Goal: Navigation & Orientation: Find specific page/section

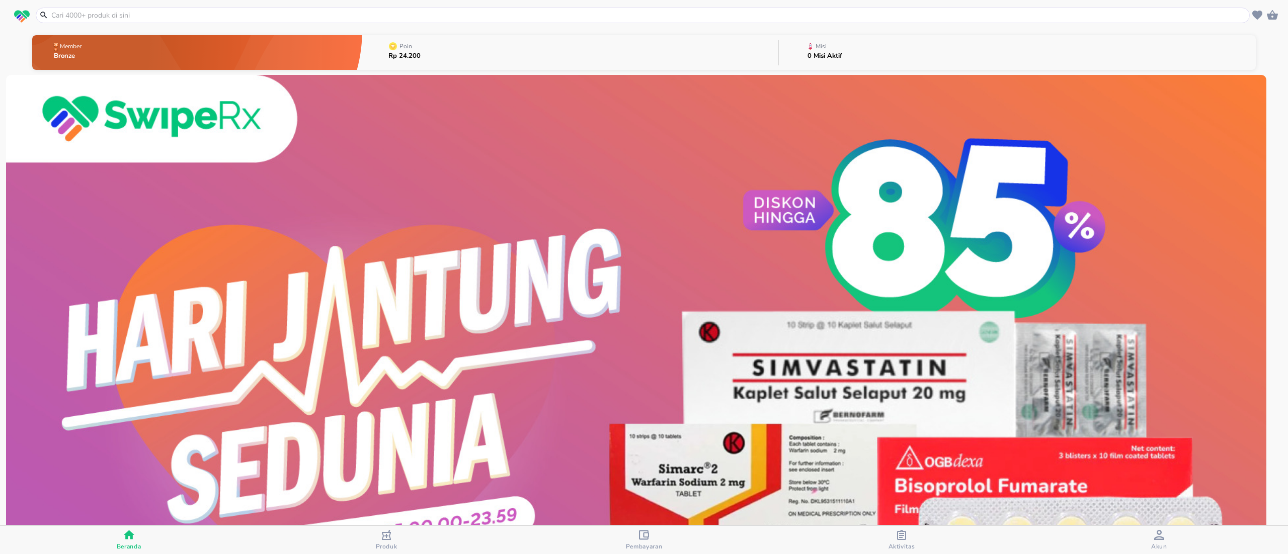
scroll to position [503, 0]
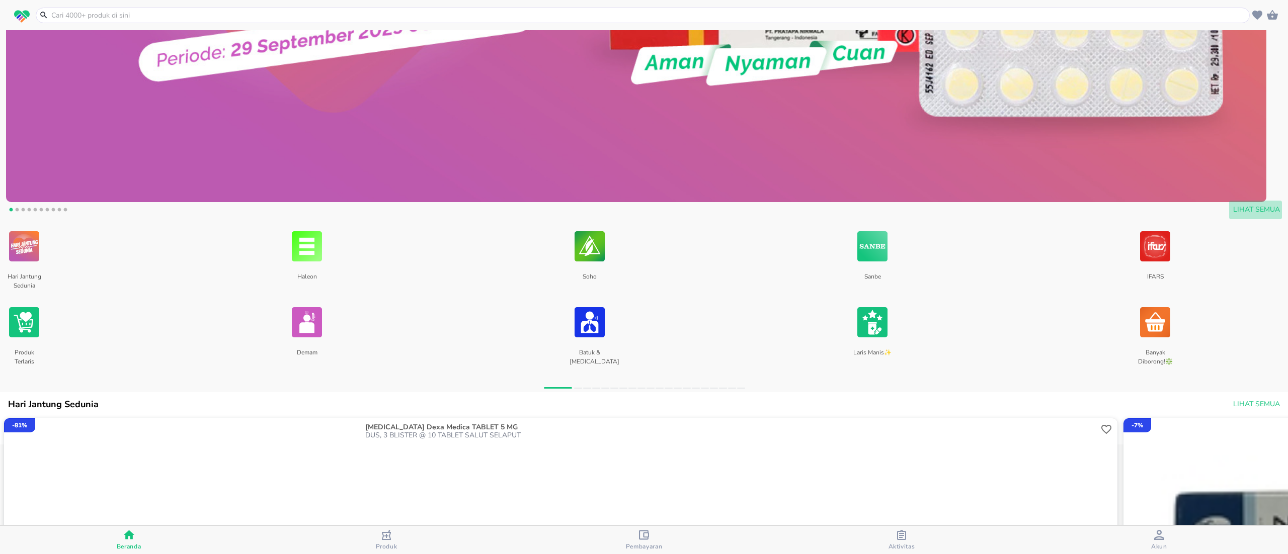
click at [1243, 211] on span "Lihat Semua" at bounding box center [1256, 210] width 47 height 13
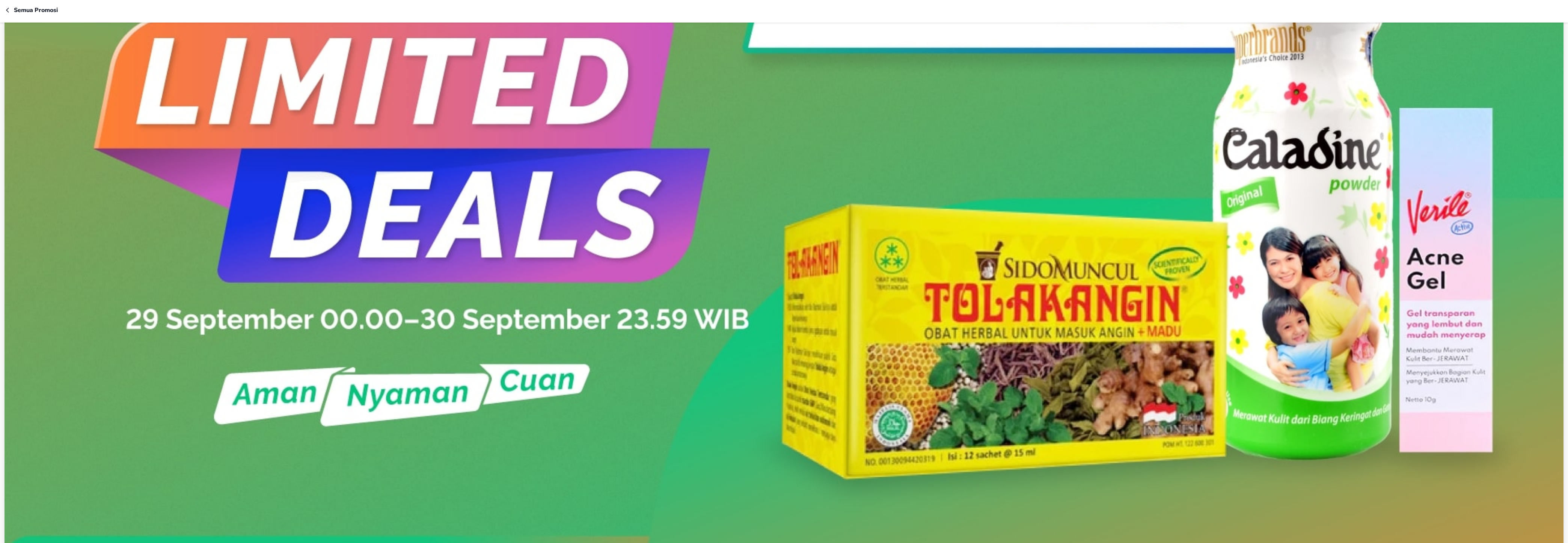
scroll to position [677, 0]
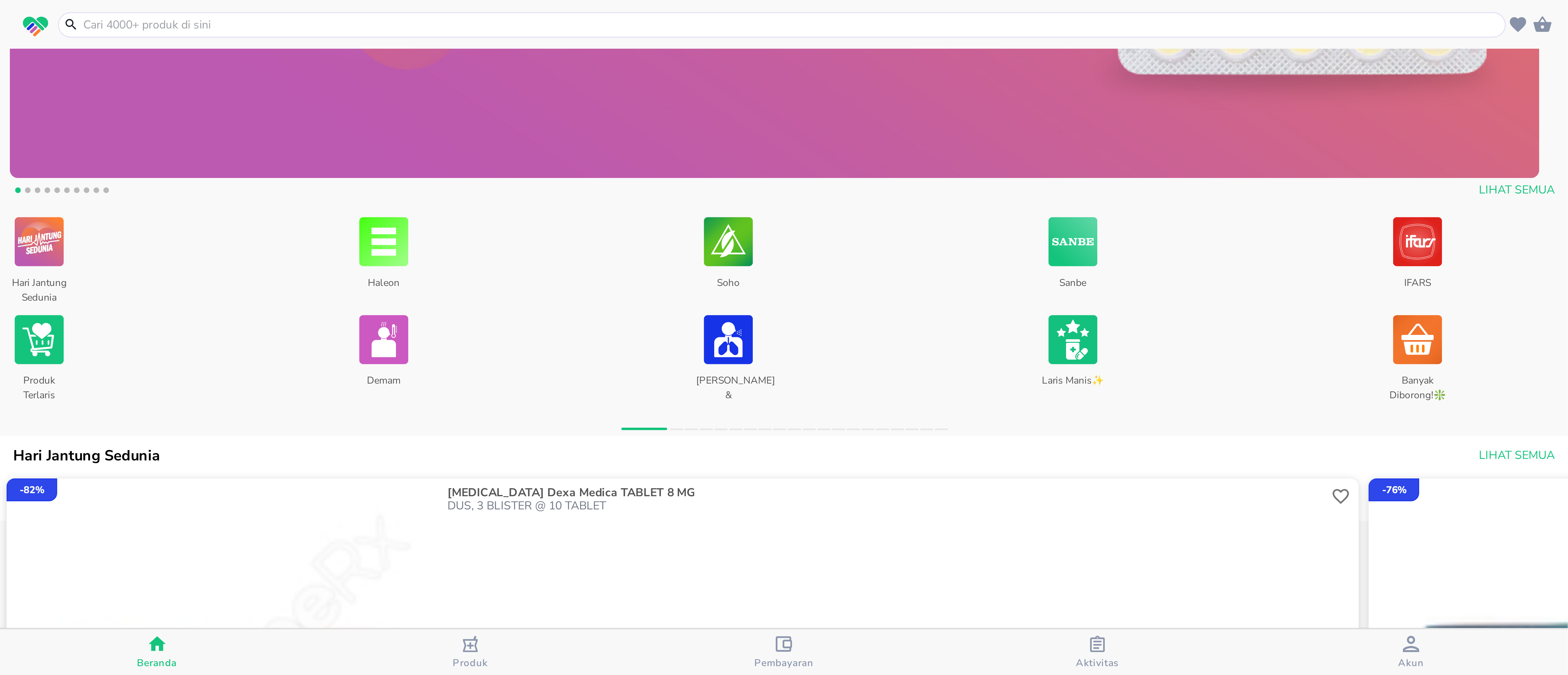
scroll to position [261, 0]
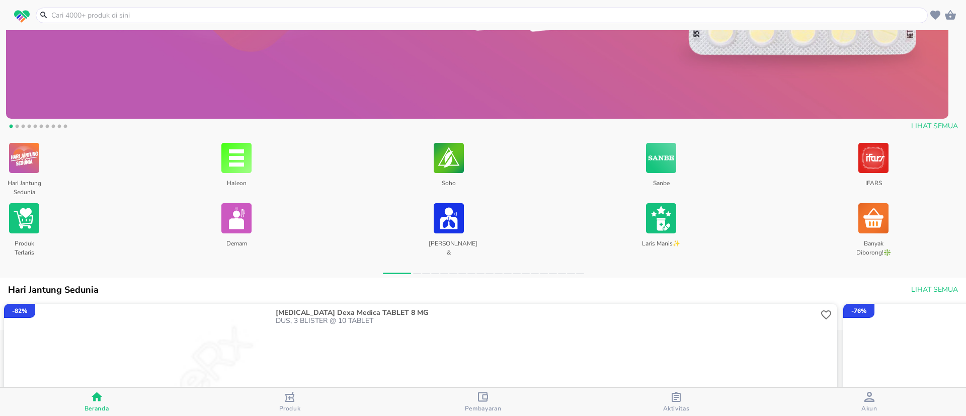
click at [911, 128] on span "Lihat Semua" at bounding box center [934, 126] width 47 height 13
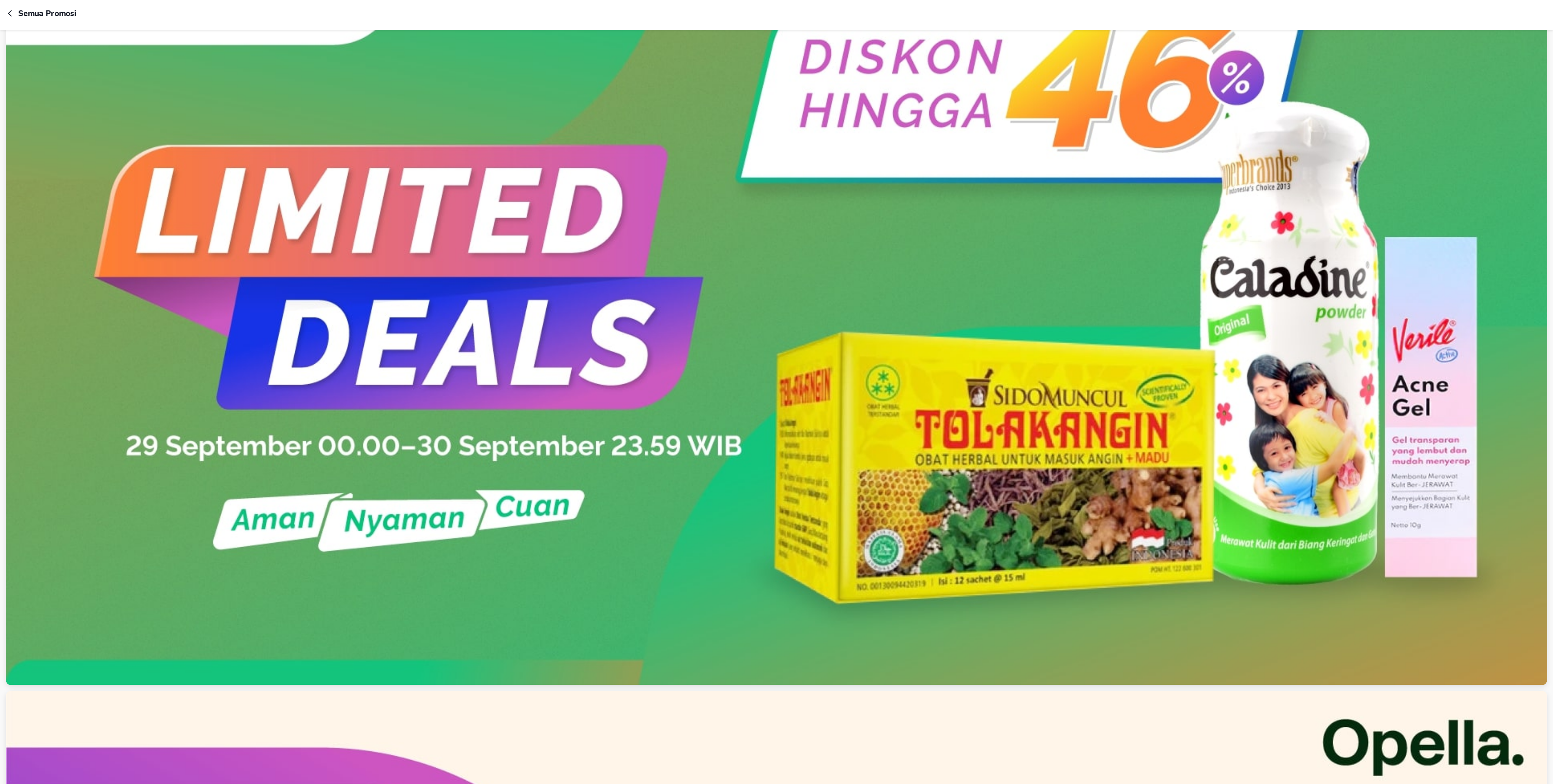
scroll to position [445, 0]
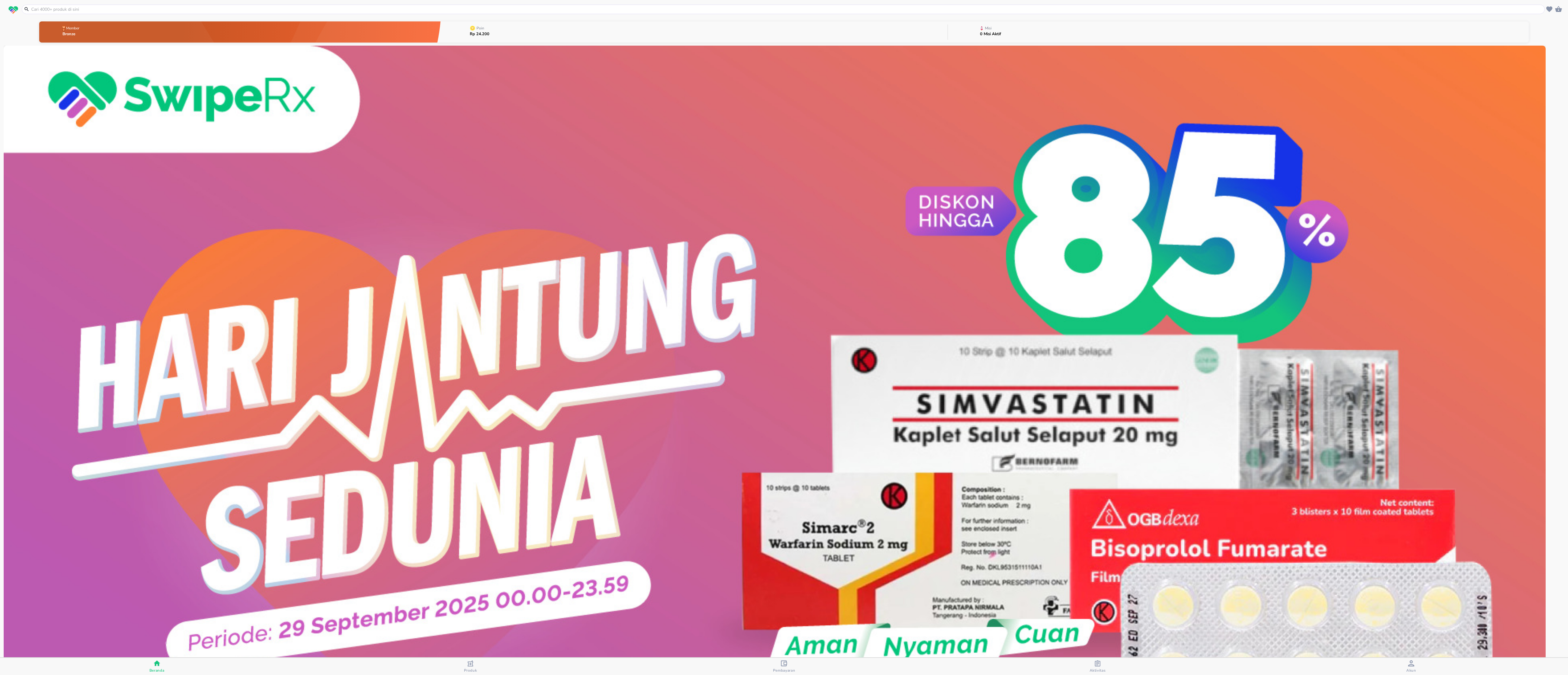
scroll to position [245, 0]
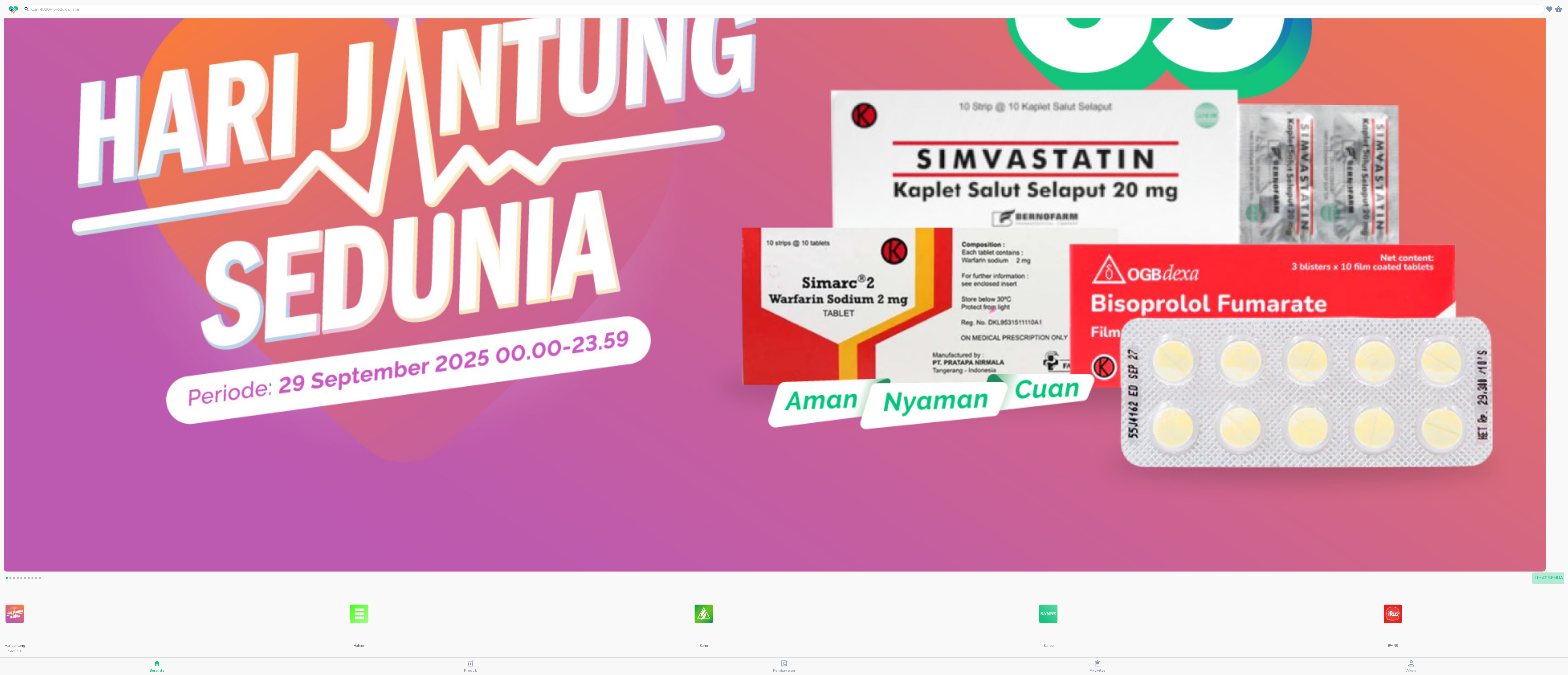
click at [1535, 578] on span "Lihat Semua" at bounding box center [1549, 578] width 29 height 8
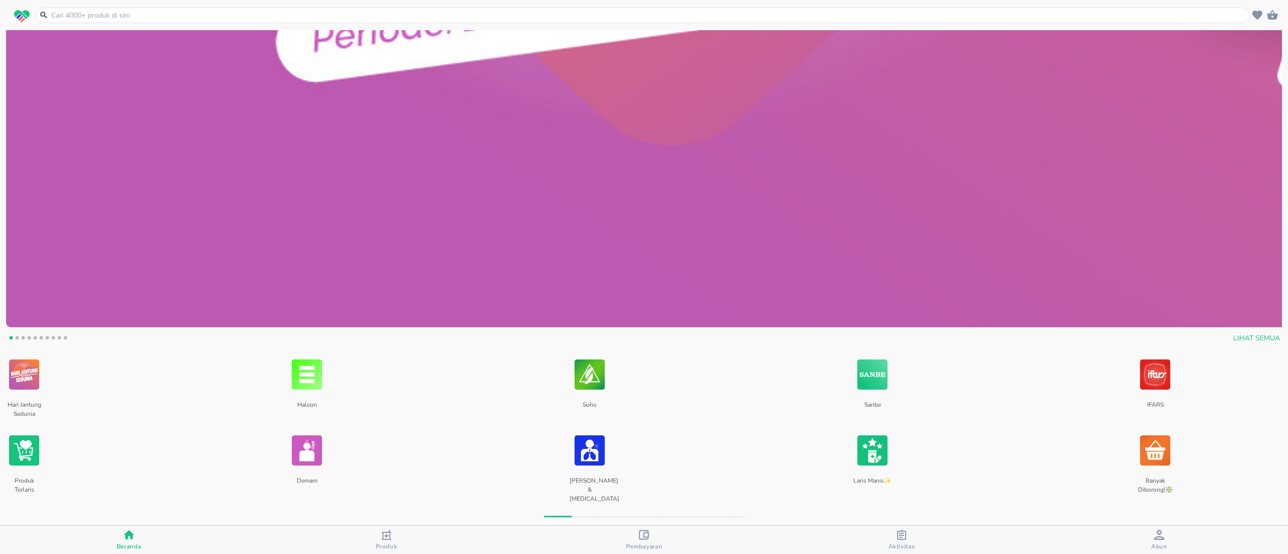
scroll to position [1082, 0]
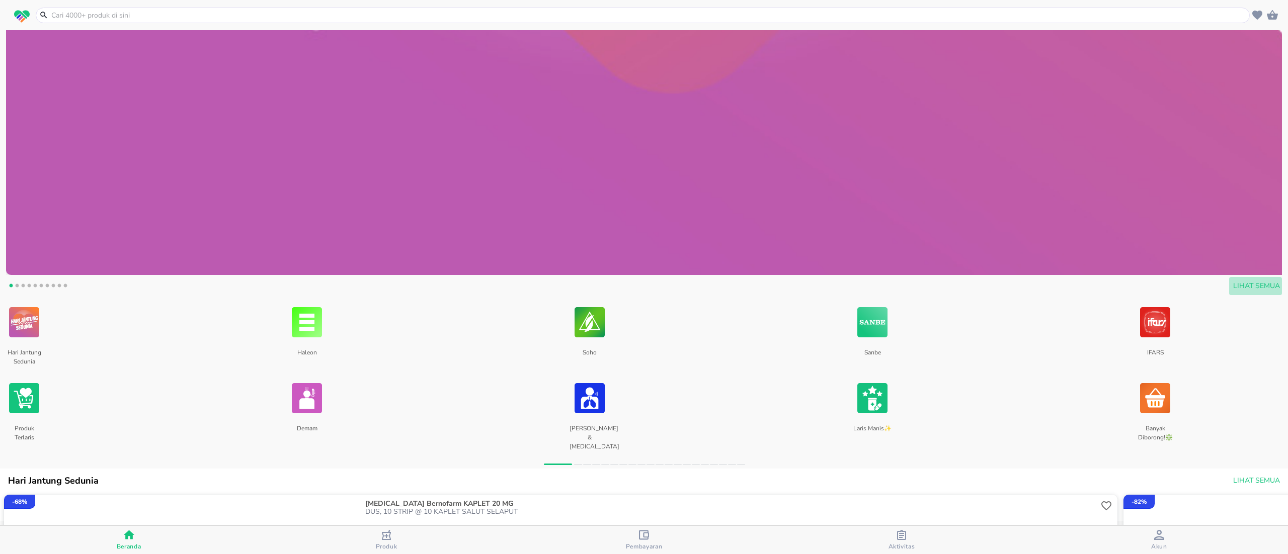
click at [1233, 285] on span "Lihat Semua" at bounding box center [1256, 286] width 47 height 13
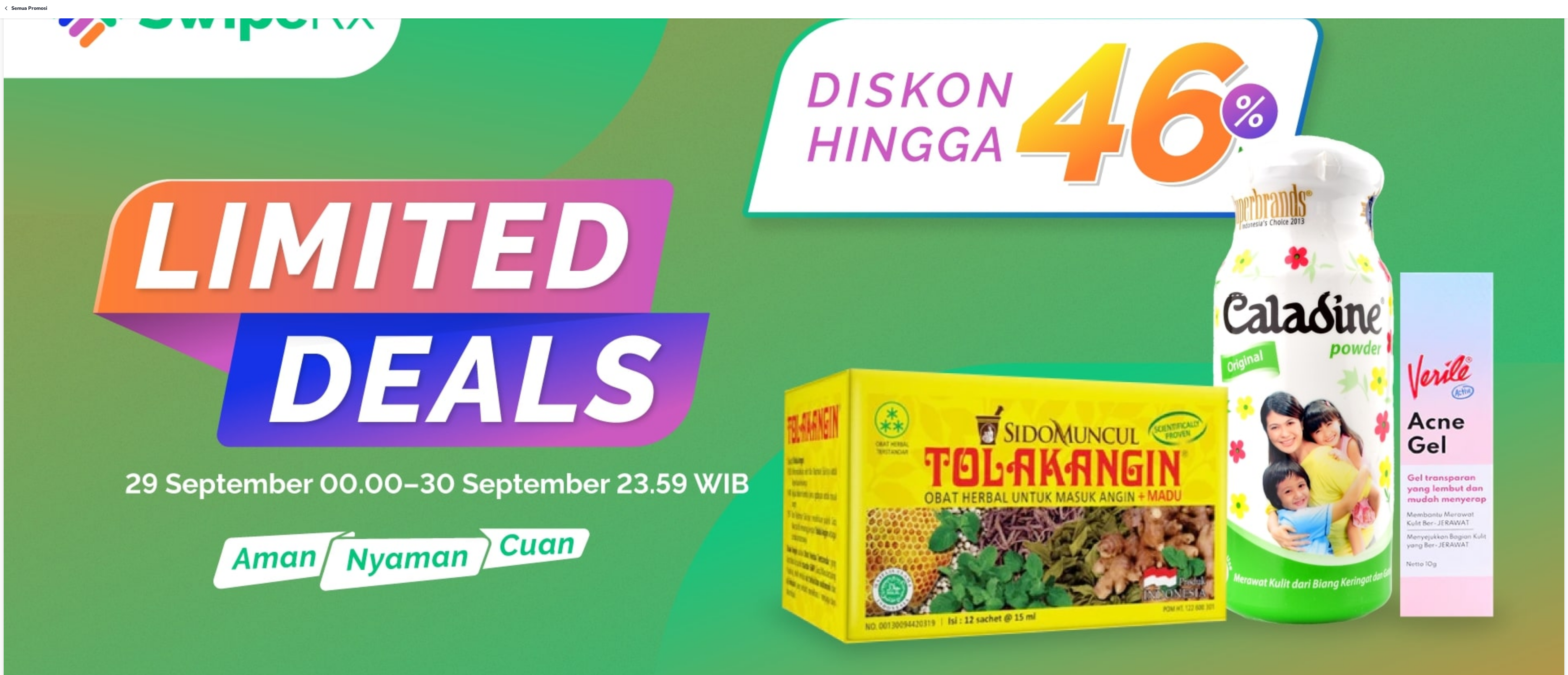
scroll to position [428, 0]
